Goal: Transaction & Acquisition: Obtain resource

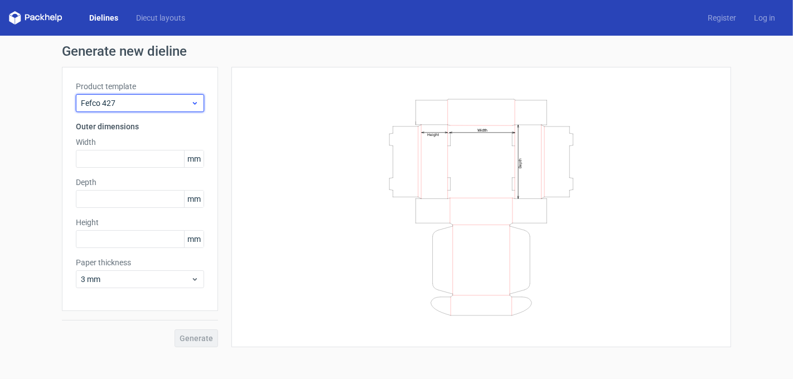
click at [143, 104] on span "Fefco 427" at bounding box center [136, 103] width 110 height 11
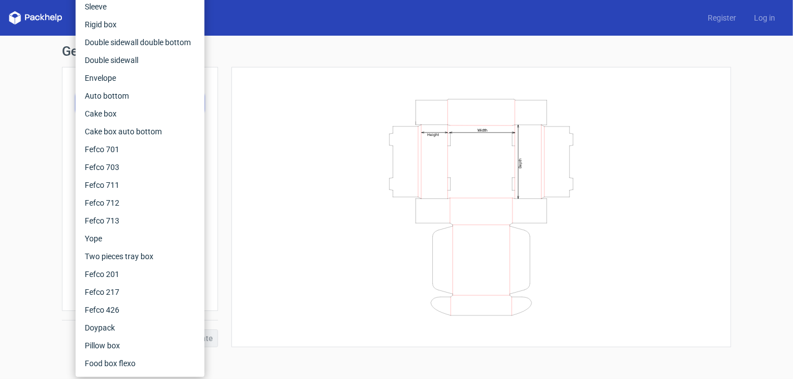
click at [293, 203] on div "Width Depth Height" at bounding box center [481, 207] width 472 height 253
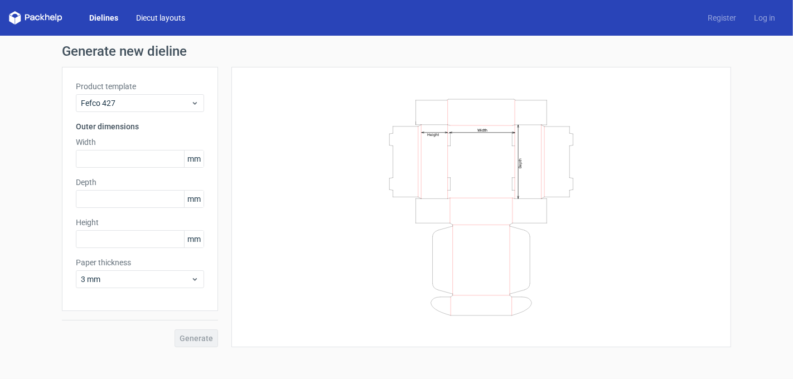
click at [165, 18] on link "Diecut layouts" at bounding box center [160, 17] width 67 height 11
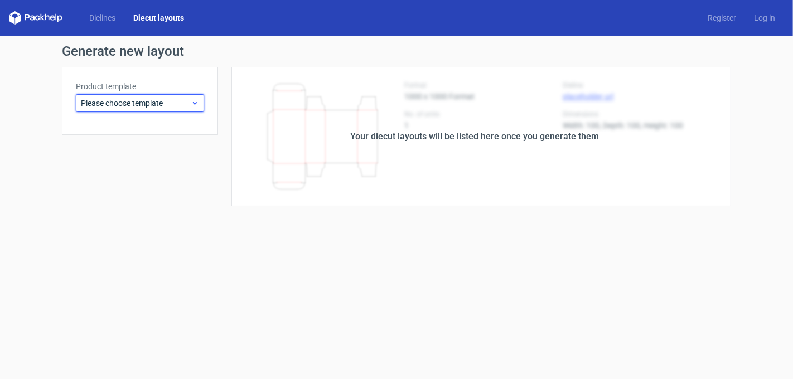
click at [141, 110] on div "Please choose template" at bounding box center [140, 103] width 128 height 18
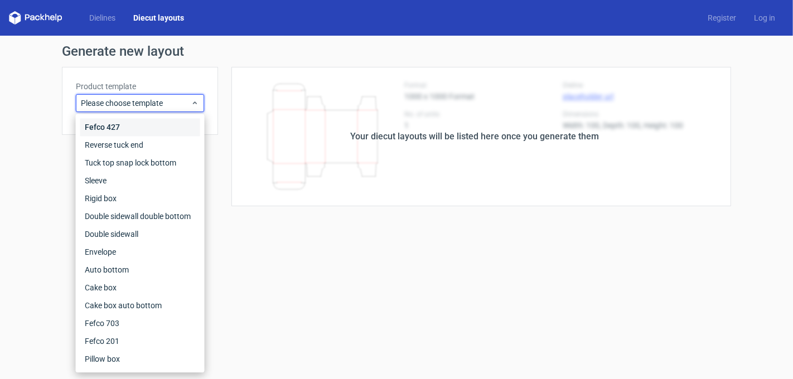
click at [137, 128] on div "Fefco 427" at bounding box center [140, 127] width 120 height 18
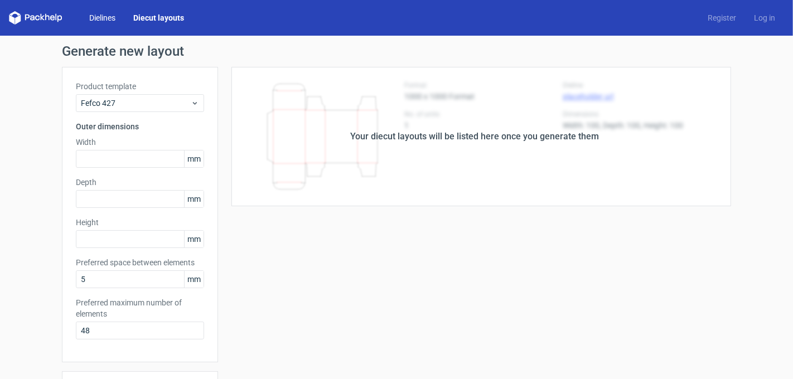
click at [107, 23] on link "Dielines" at bounding box center [102, 17] width 44 height 11
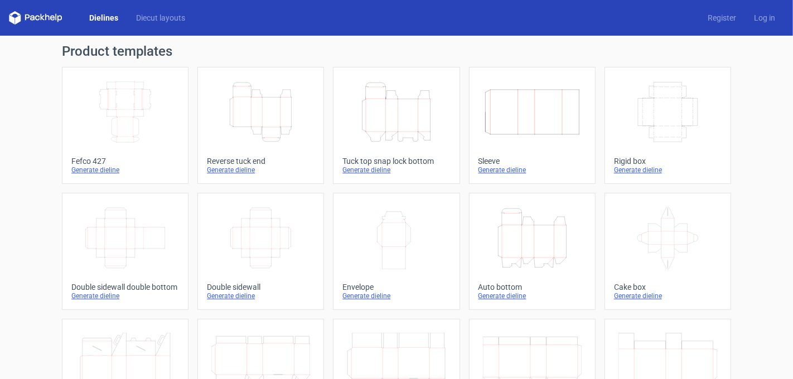
click at [112, 116] on icon "Width Depth Height" at bounding box center [125, 112] width 99 height 62
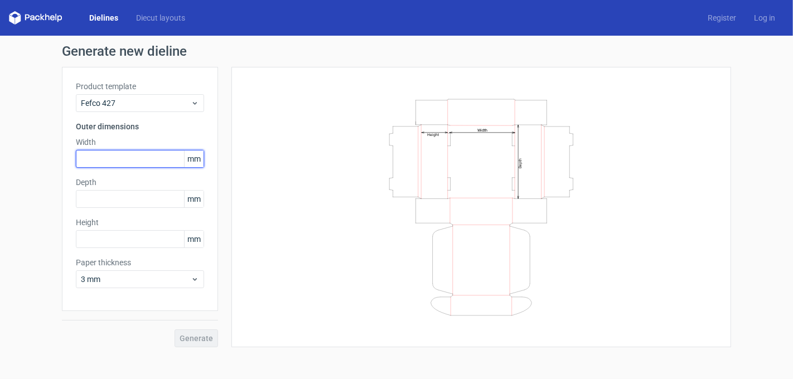
click at [126, 165] on input "text" at bounding box center [140, 159] width 128 height 18
type input "166"
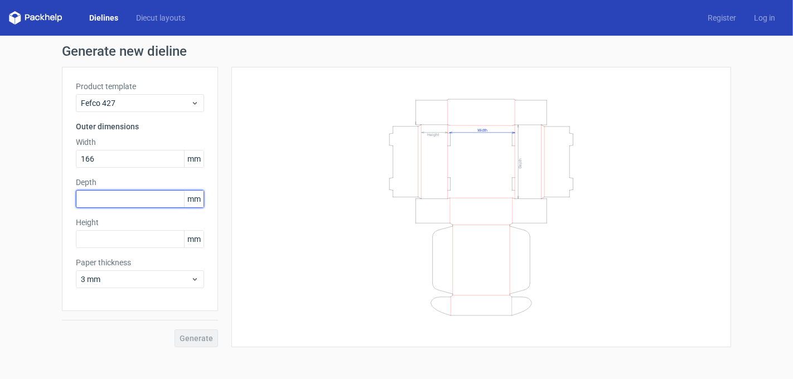
click at [119, 202] on input "text" at bounding box center [140, 199] width 128 height 18
type input "156"
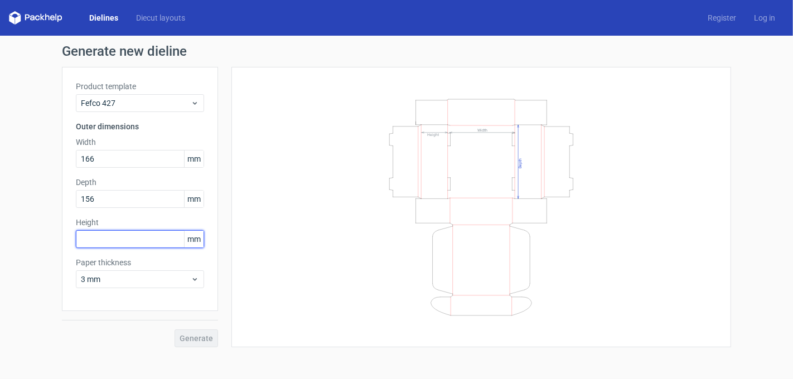
click at [113, 239] on input "text" at bounding box center [140, 239] width 128 height 18
type input "104"
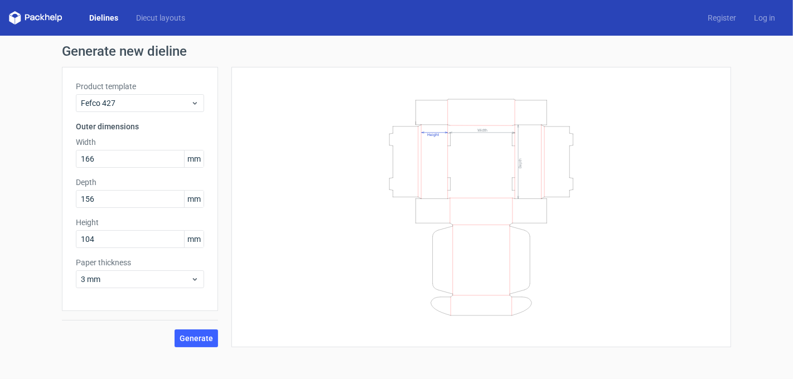
click at [32, 258] on div "Generate new dieline Product template Fefco 427 Outer dimensions Width 166 mm D…" at bounding box center [396, 196] width 793 height 321
click at [93, 281] on span "3 mm" at bounding box center [136, 279] width 110 height 11
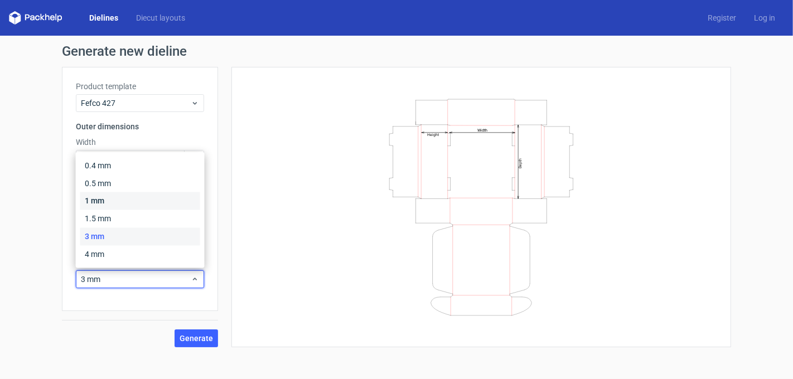
click at [102, 205] on div "1 mm" at bounding box center [140, 201] width 120 height 18
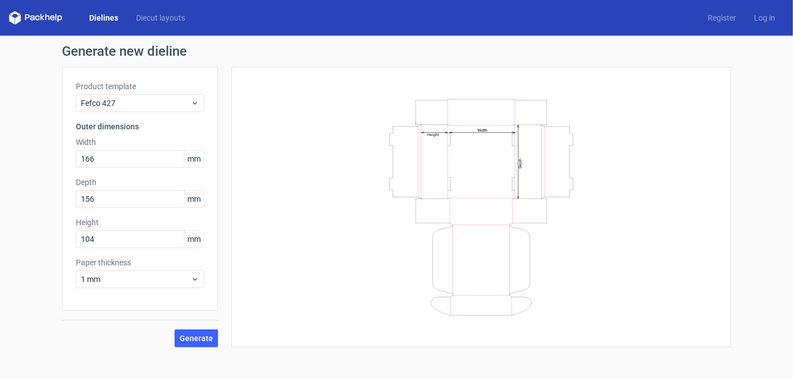
click at [56, 234] on div "Generate new dieline Product template Fefco 427 Outer dimensions Width 166 mm D…" at bounding box center [396, 196] width 793 height 321
click at [101, 278] on span "1 mm" at bounding box center [136, 279] width 110 height 11
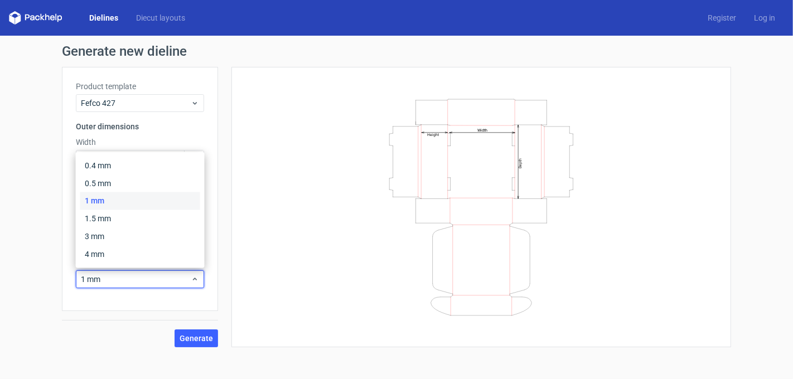
click at [38, 220] on div "Generate new dieline Product template Fefco 427 Outer dimensions Width 166 mm D…" at bounding box center [396, 196] width 793 height 321
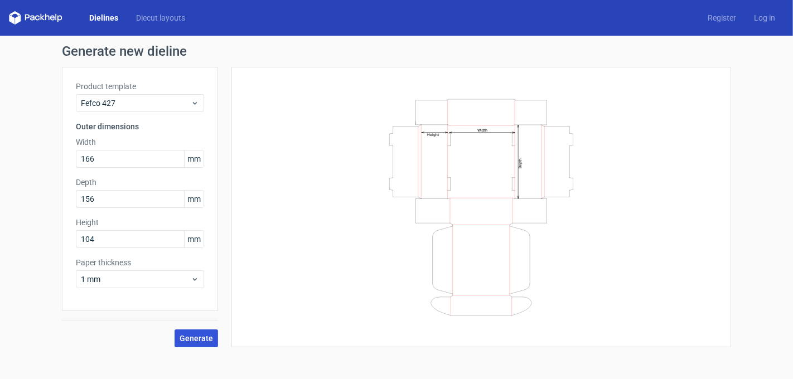
click at [199, 335] on span "Generate" at bounding box center [196, 339] width 33 height 8
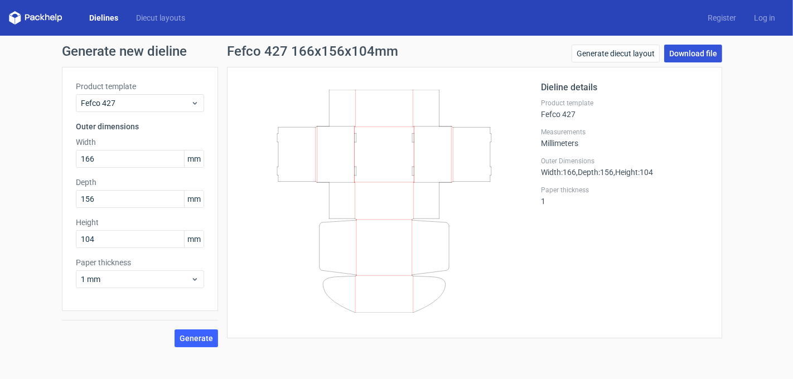
click at [693, 57] on link "Download file" at bounding box center [693, 54] width 58 height 18
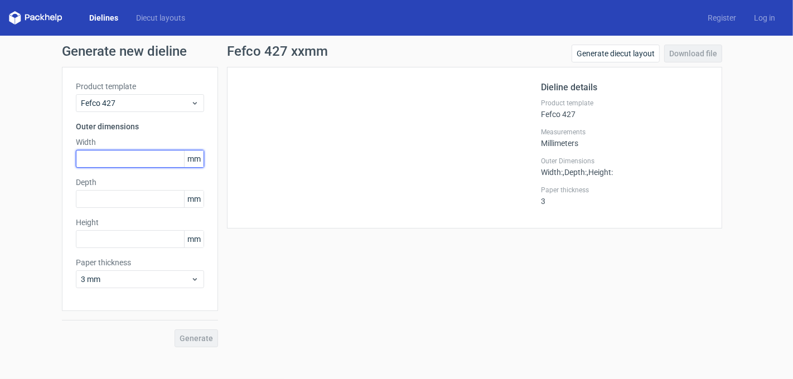
click at [126, 154] on input "text" at bounding box center [140, 159] width 128 height 18
type input "265"
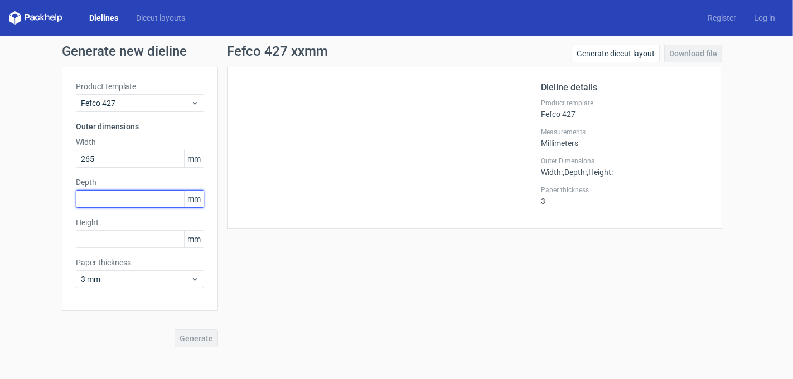
click at [127, 201] on input "text" at bounding box center [140, 199] width 128 height 18
type input "195"
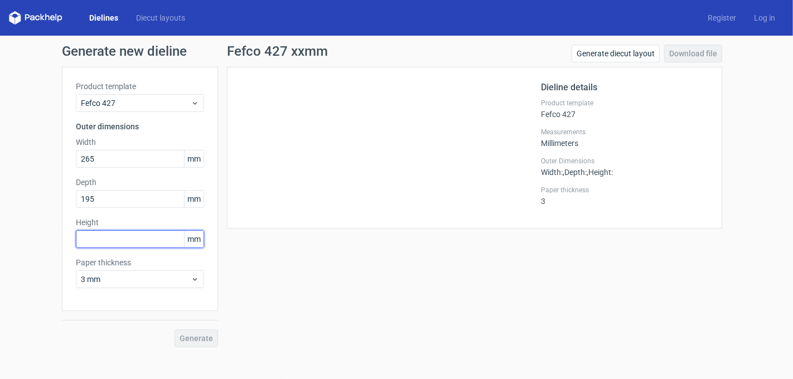
click at [127, 244] on input "text" at bounding box center [140, 239] width 128 height 18
type input "60"
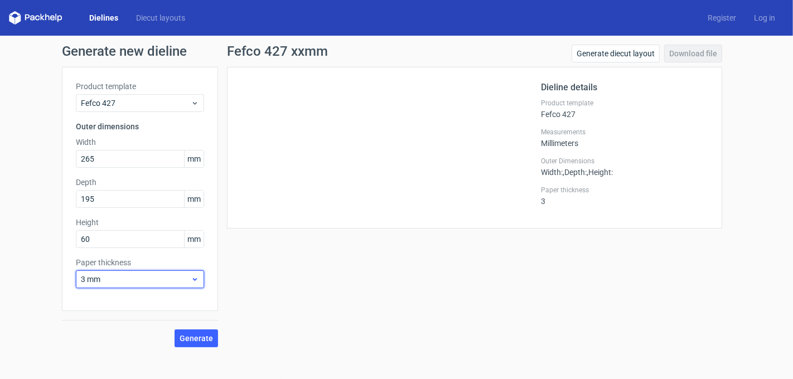
click at [158, 278] on span "3 mm" at bounding box center [136, 279] width 110 height 11
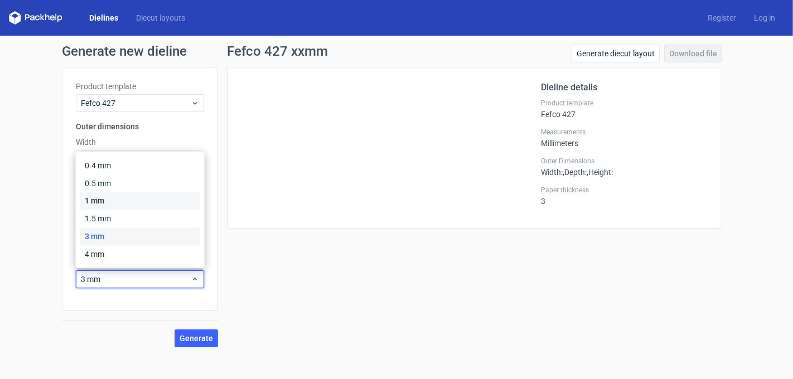
click at [124, 197] on div "1 mm" at bounding box center [140, 201] width 120 height 18
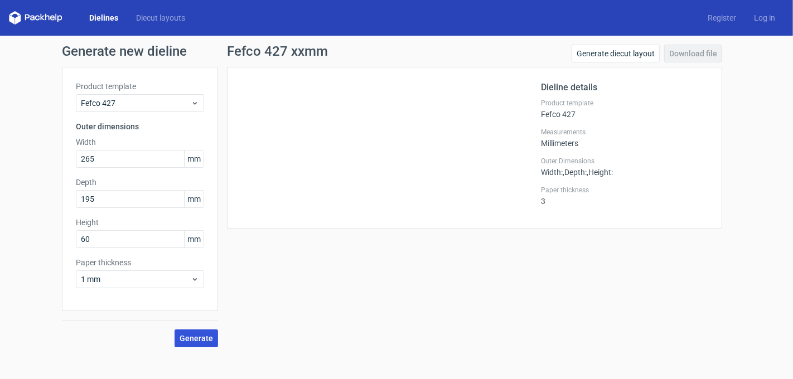
click at [202, 342] on button "Generate" at bounding box center [197, 339] width 44 height 18
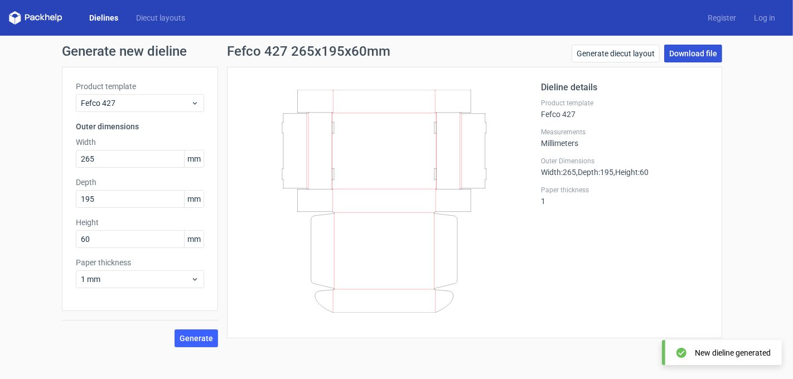
click at [693, 53] on link "Download file" at bounding box center [693, 54] width 58 height 18
click at [753, 111] on div "Generate new dieline Product template Fefco 427 Outer dimensions Width 265 mm D…" at bounding box center [396, 196] width 793 height 321
